Goal: Navigation & Orientation: Find specific page/section

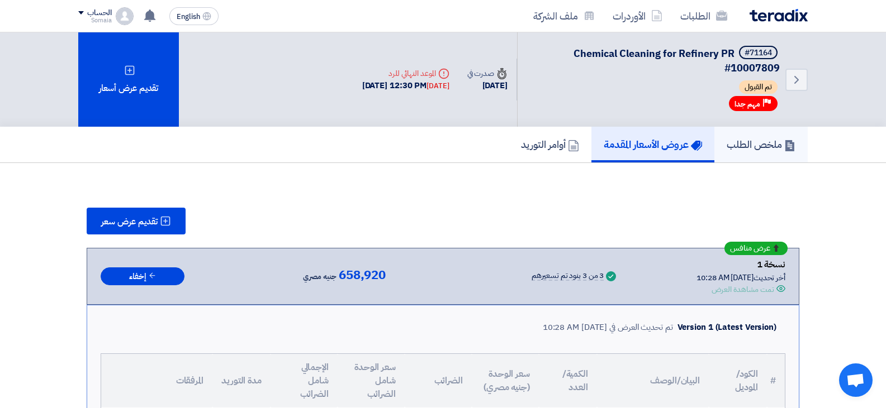
click at [762, 134] on link "ملخص الطلب" at bounding box center [760, 145] width 93 height 36
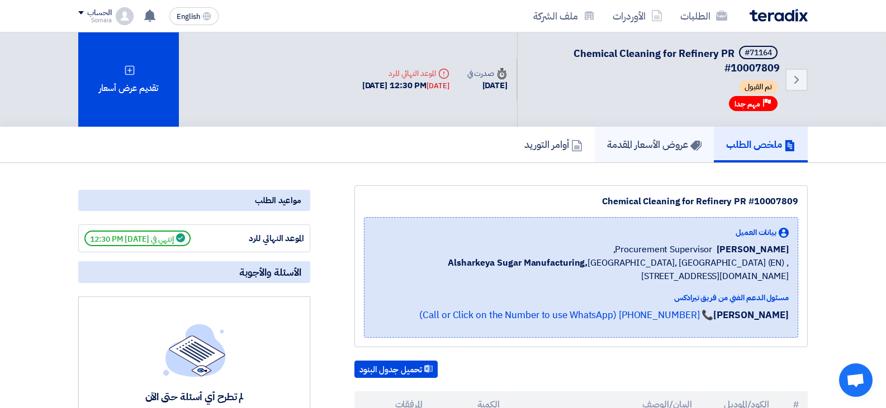
click at [662, 142] on h5 "عروض الأسعار المقدمة" at bounding box center [654, 144] width 94 height 13
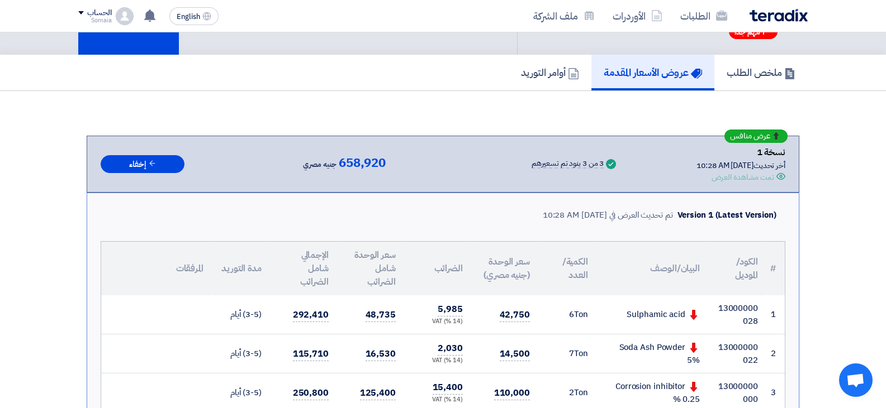
scroll to position [168, 0]
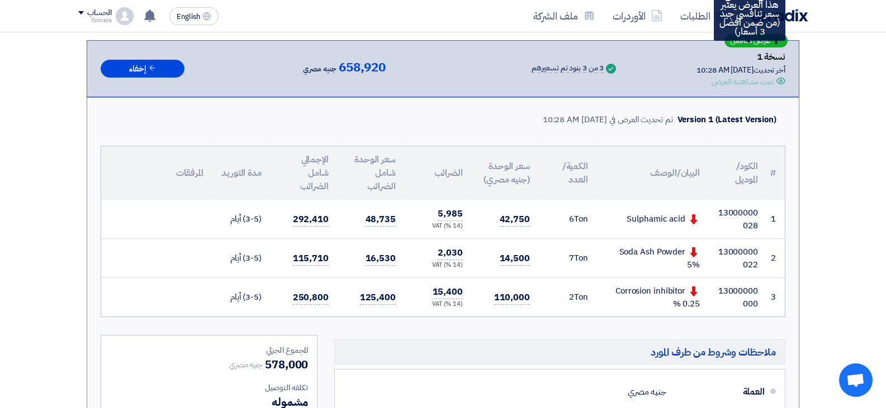
click at [776, 45] on div "عرض منافس" at bounding box center [755, 40] width 63 height 13
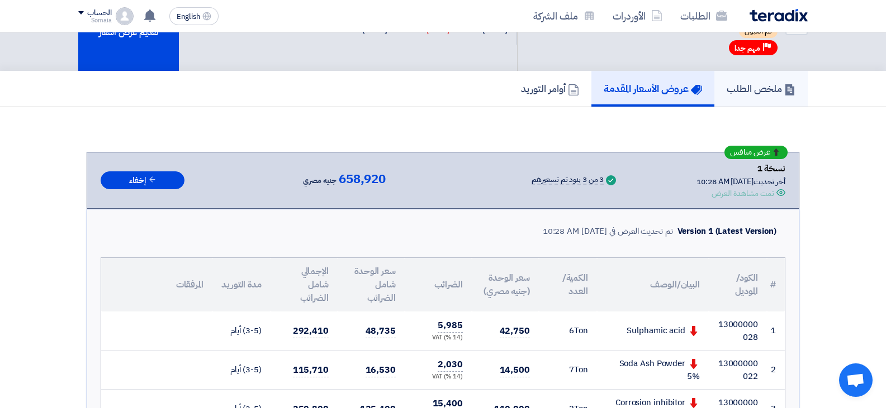
click at [786, 95] on use at bounding box center [789, 89] width 9 height 11
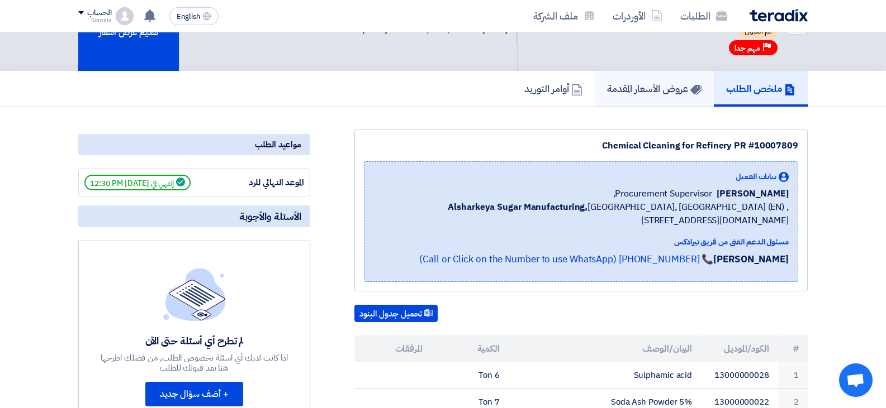
click at [650, 89] on h5 "عروض الأسعار المقدمة" at bounding box center [654, 88] width 94 height 13
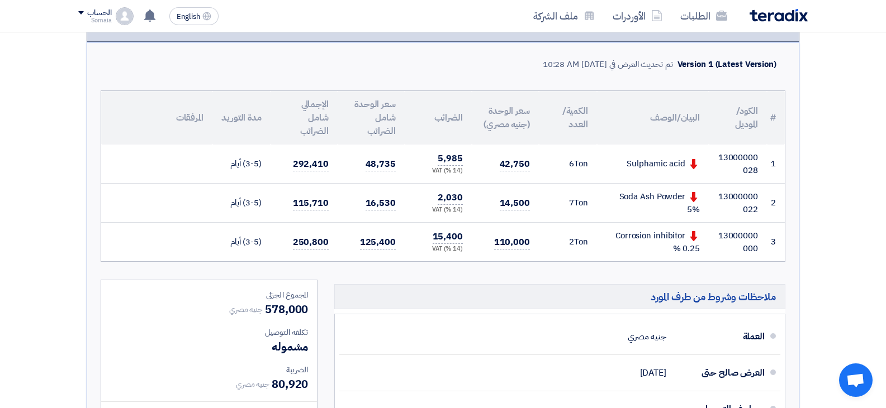
scroll to position [224, 0]
click at [620, 12] on link "الأوردرات" at bounding box center [637, 16] width 68 height 26
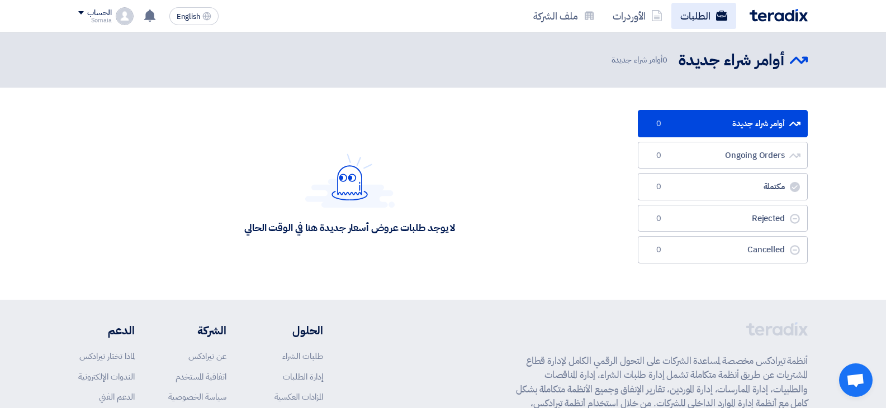
click at [704, 20] on link "الطلبات" at bounding box center [703, 16] width 65 height 26
